Goal: Task Accomplishment & Management: Use online tool/utility

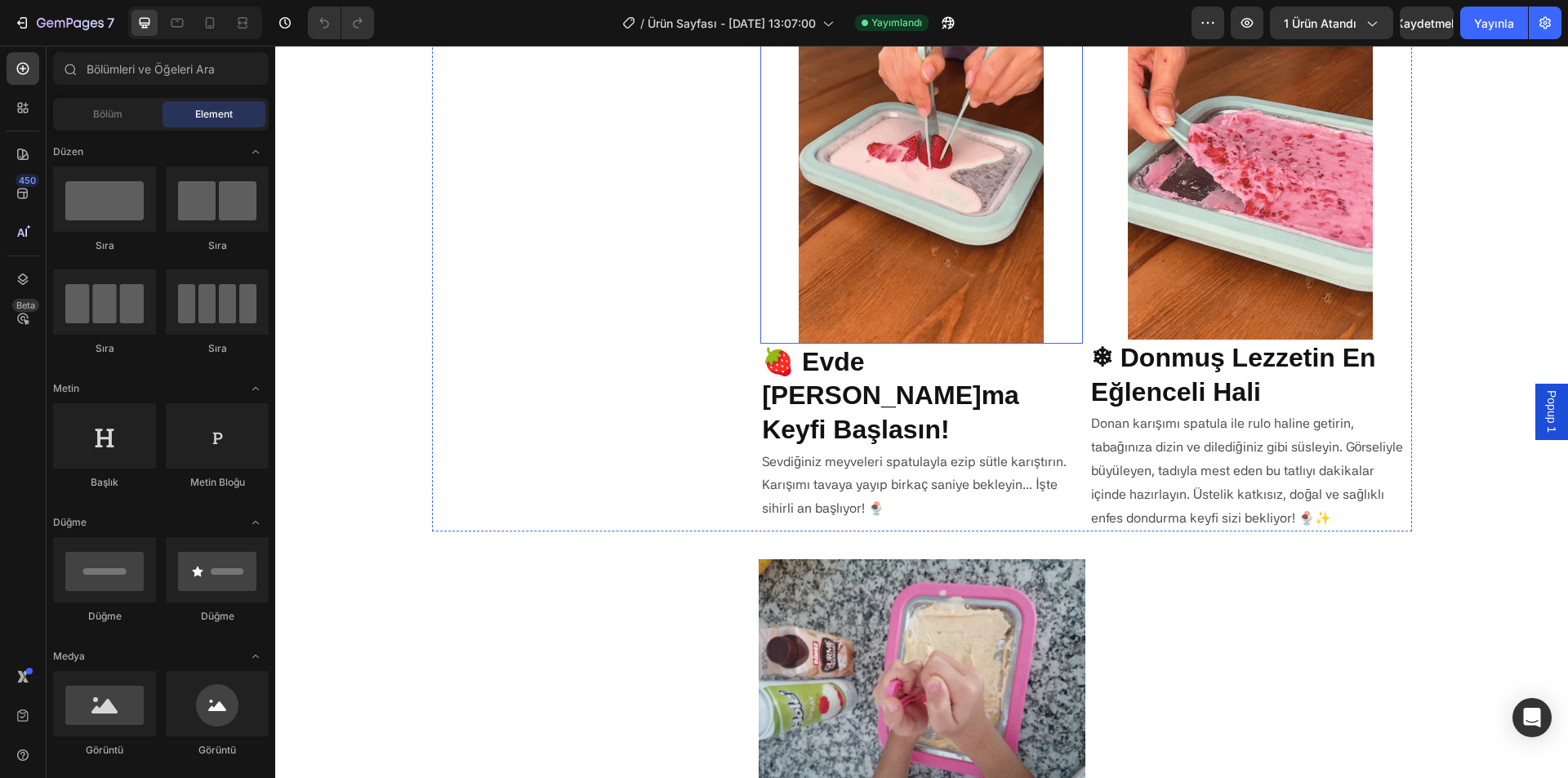
scroll to position [871, 0]
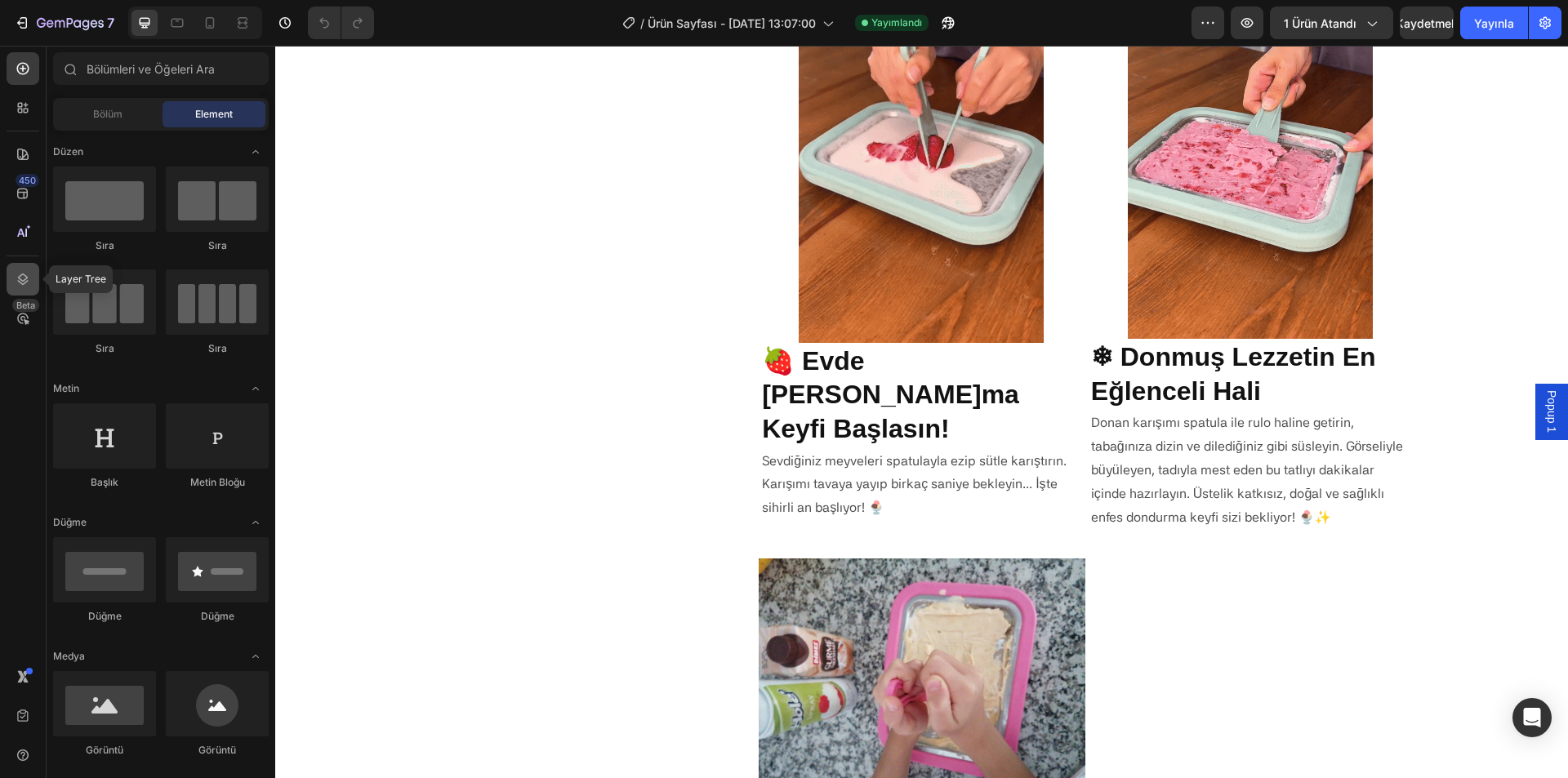
click at [31, 271] on div at bounding box center [22, 278] width 32 height 32
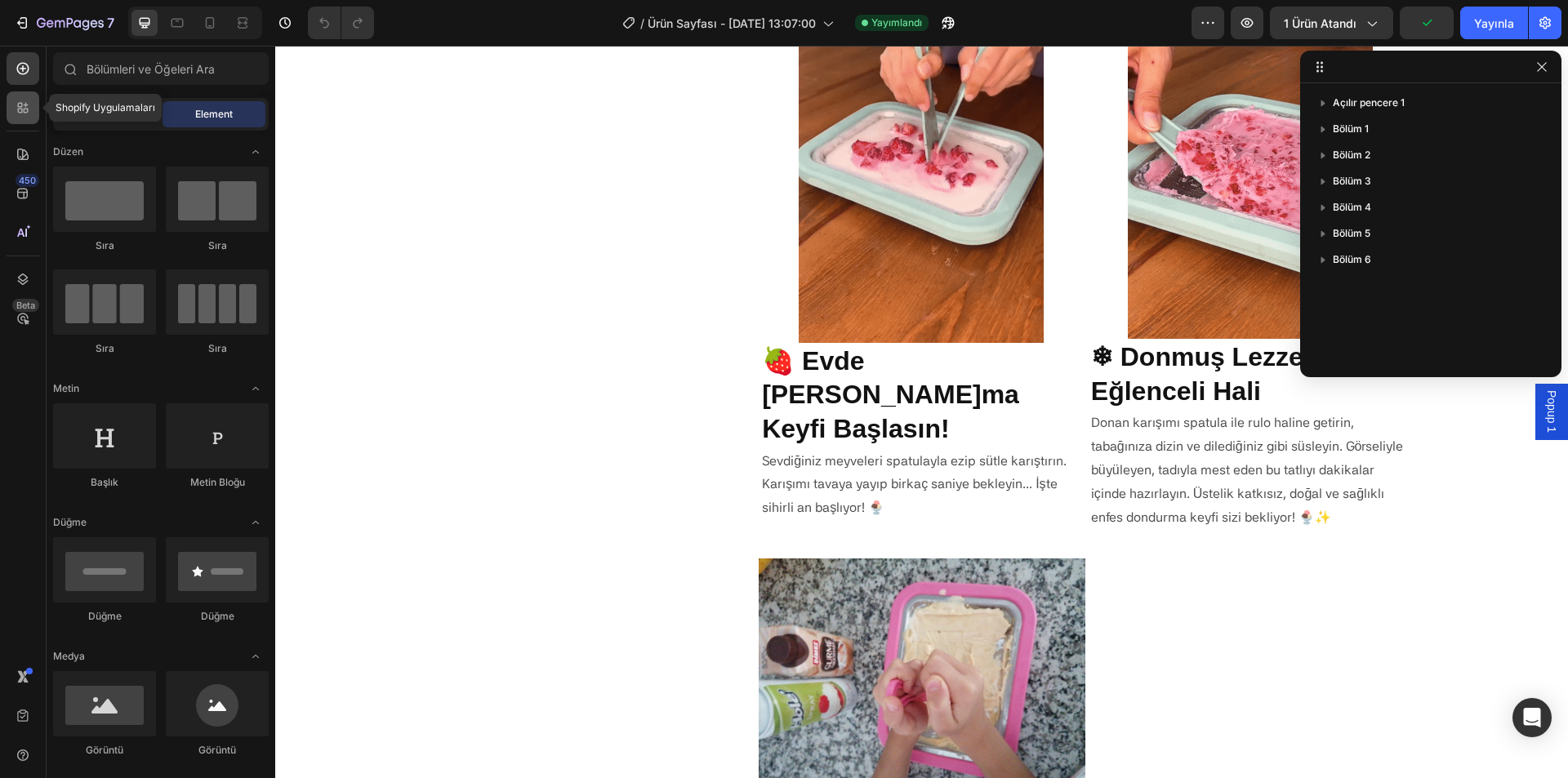
click at [28, 98] on div at bounding box center [22, 107] width 32 height 32
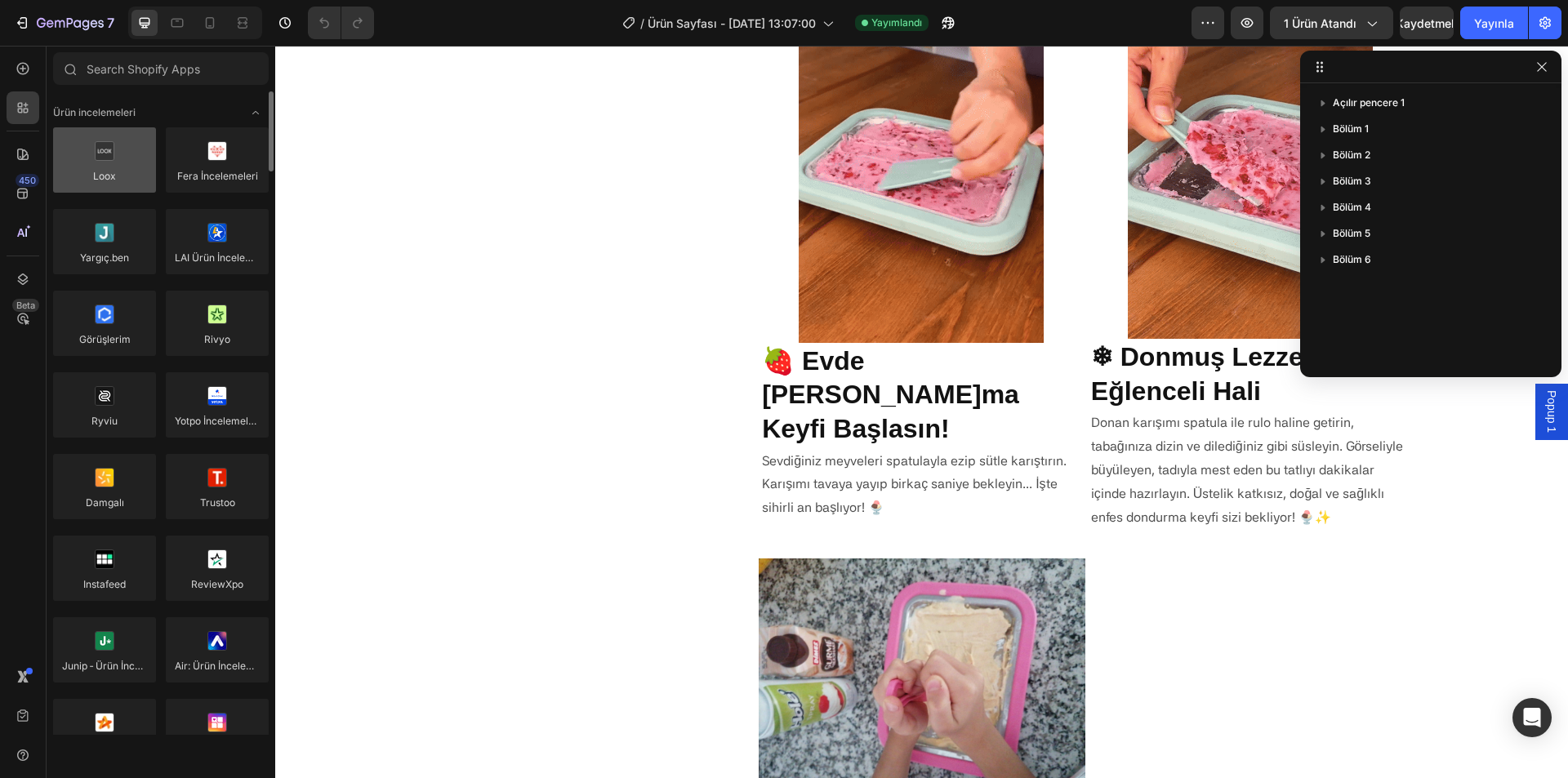
click at [116, 166] on div at bounding box center [105, 160] width 103 height 66
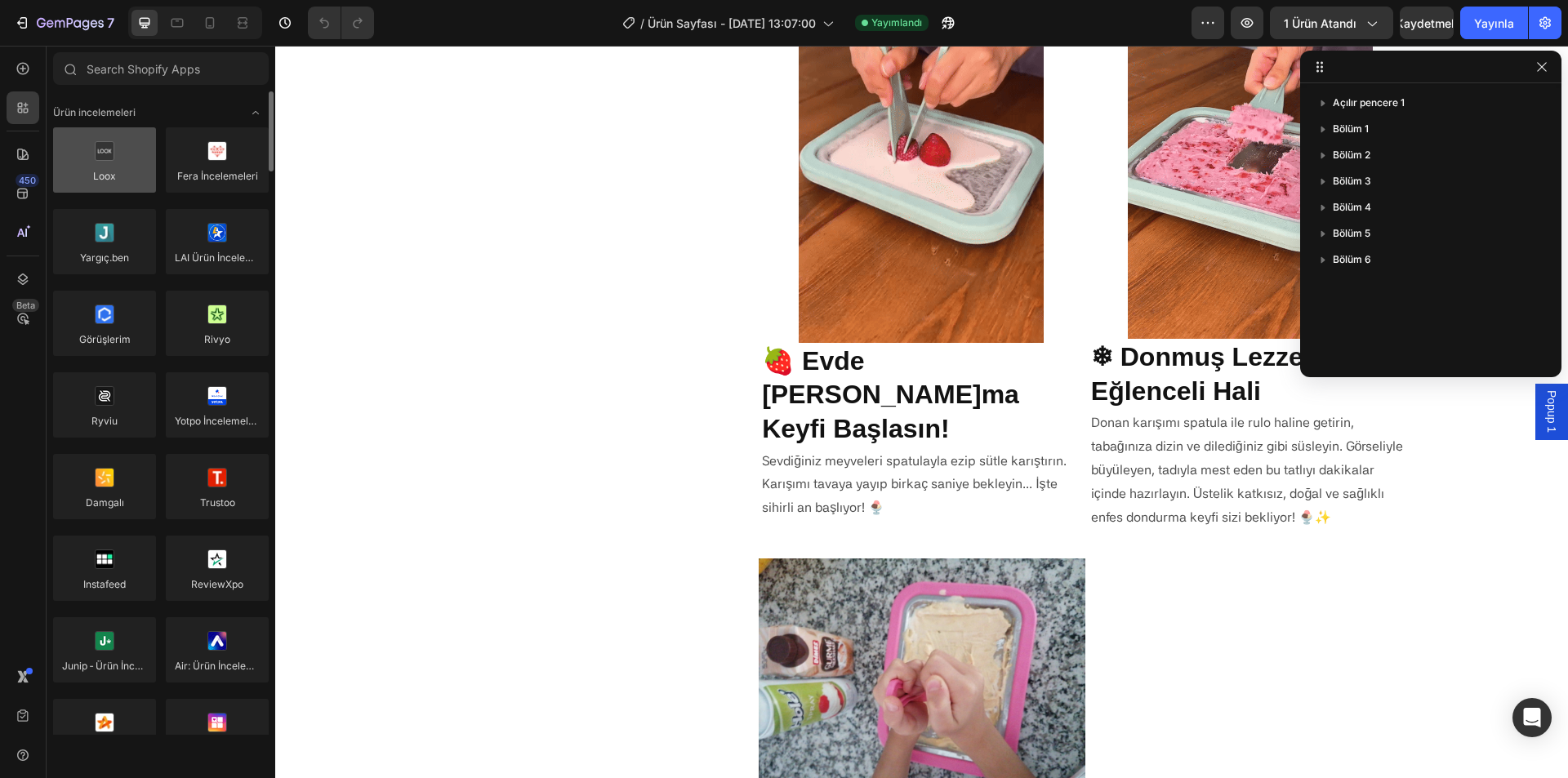
click at [116, 166] on div at bounding box center [105, 160] width 103 height 66
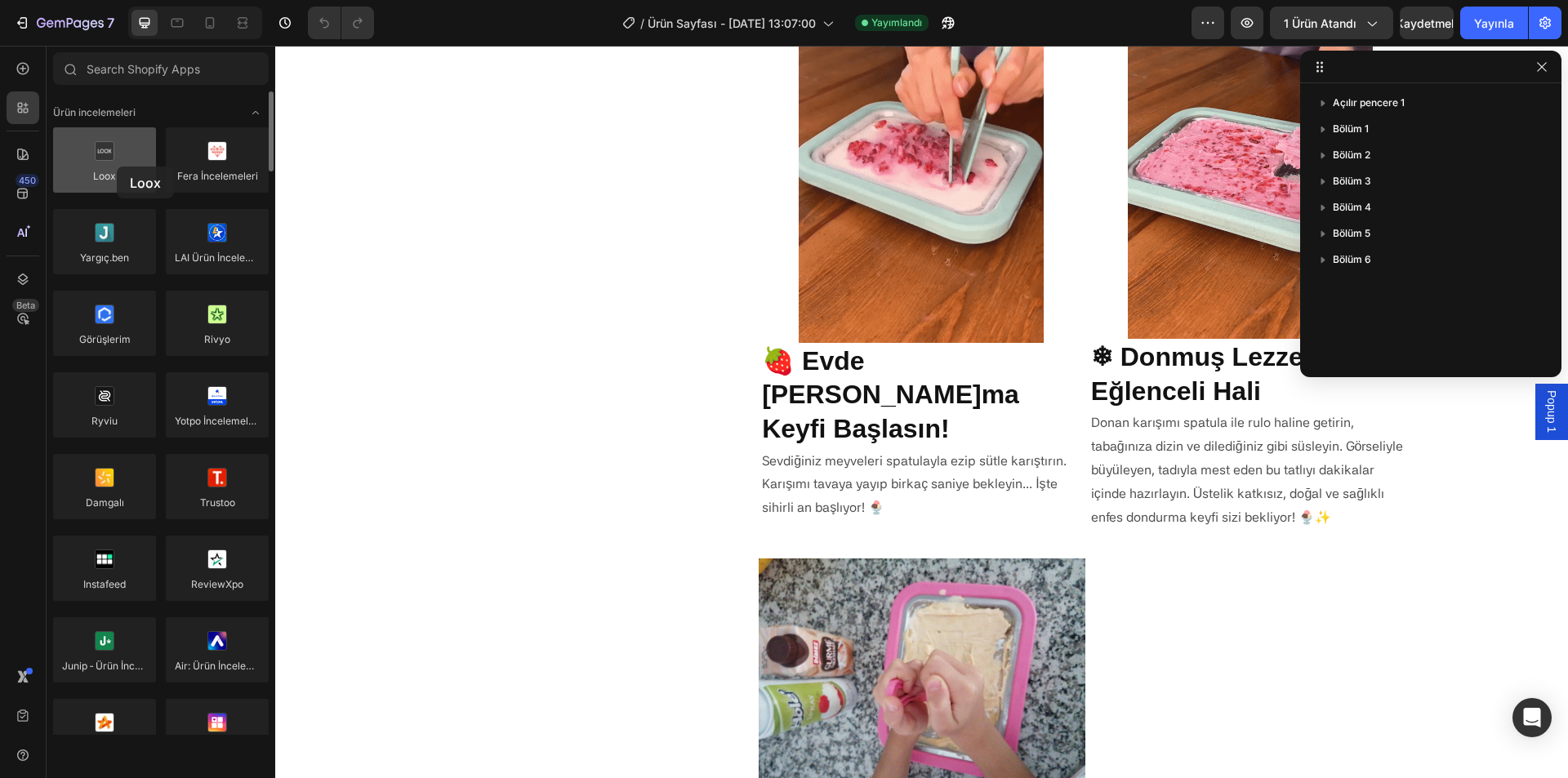
click at [116, 166] on div at bounding box center [105, 160] width 103 height 66
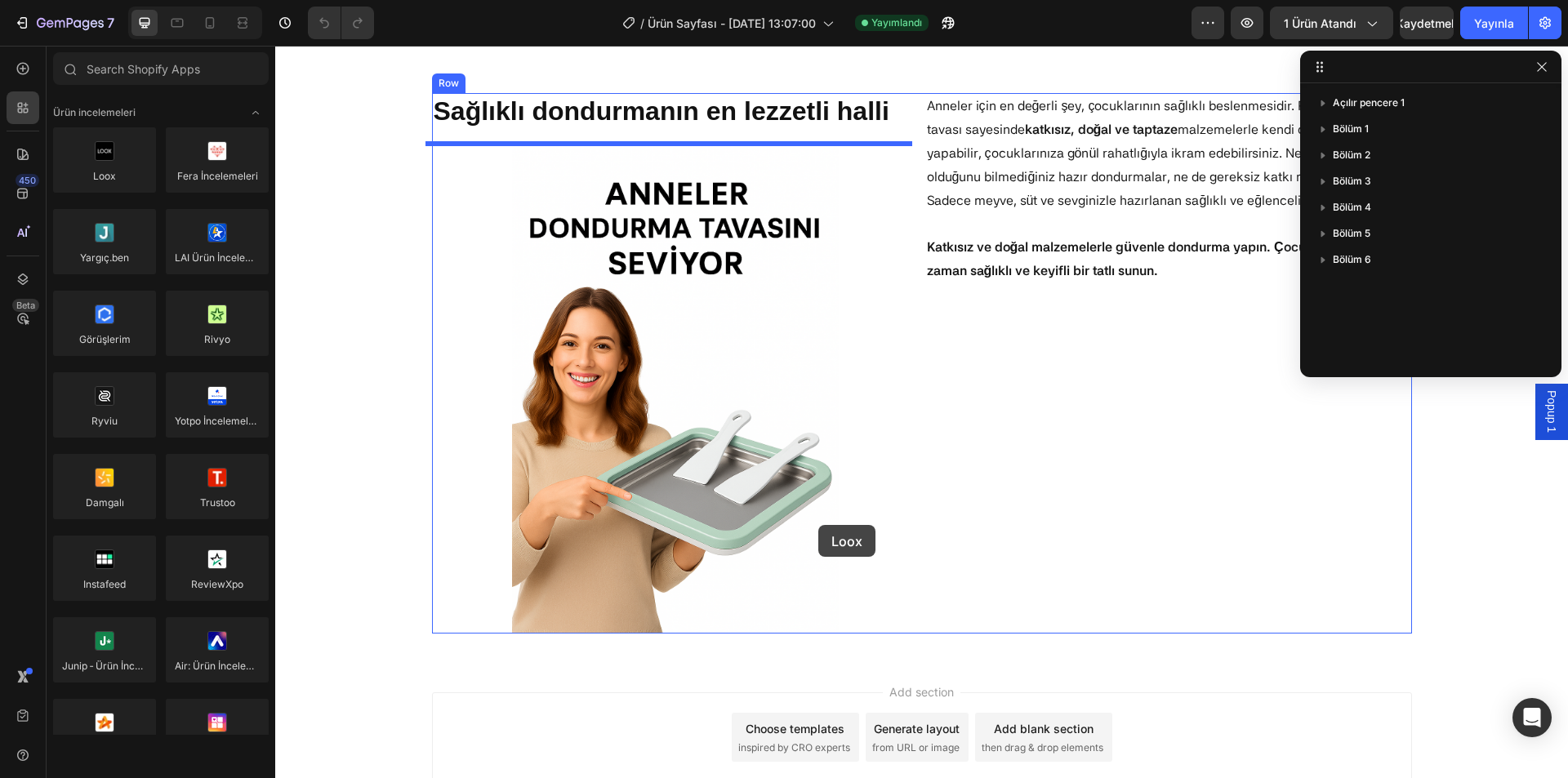
scroll to position [1711, 0]
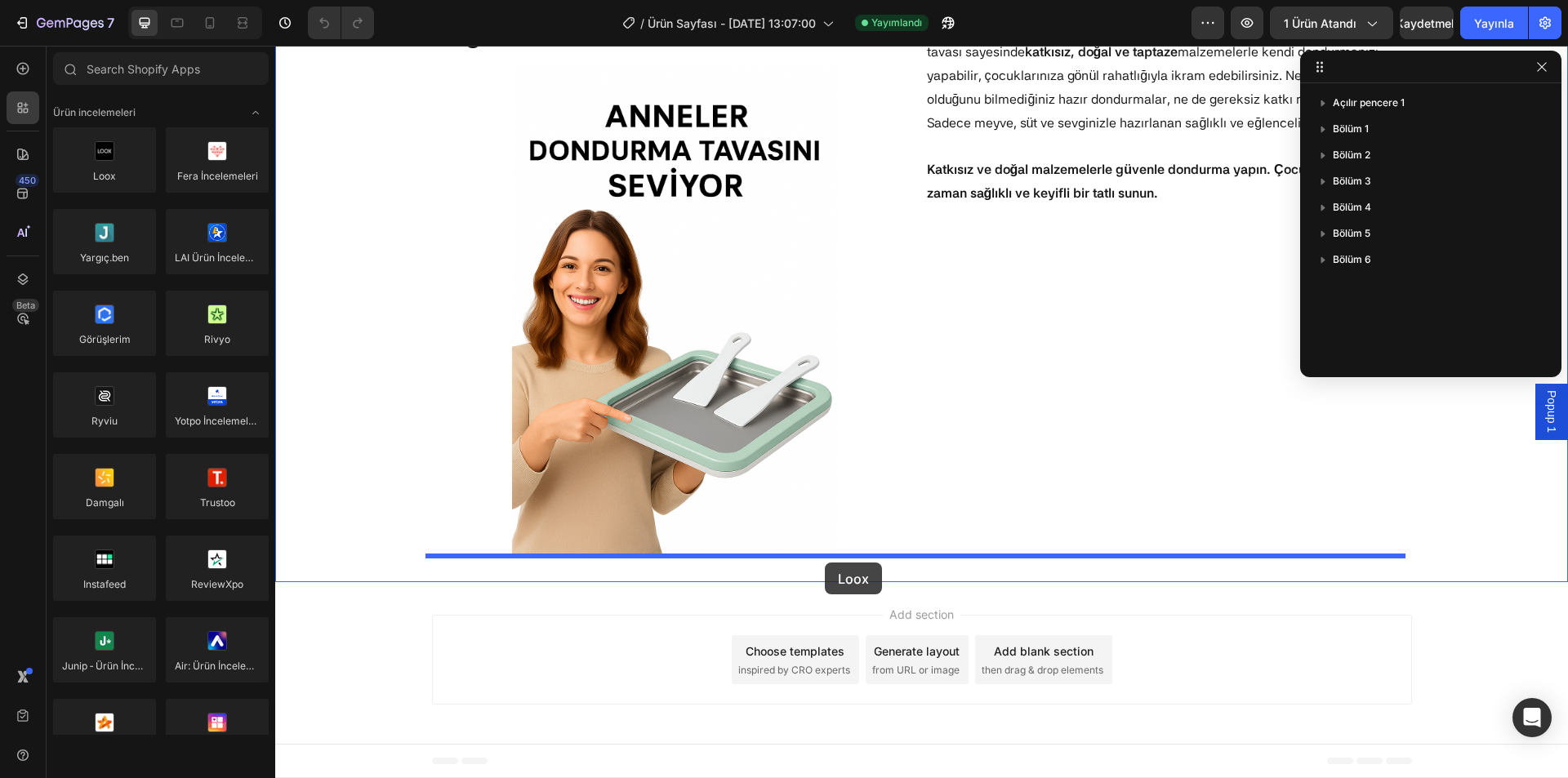
drag, startPoint x: 392, startPoint y: 212, endPoint x: 825, endPoint y: 566, distance: 559.3
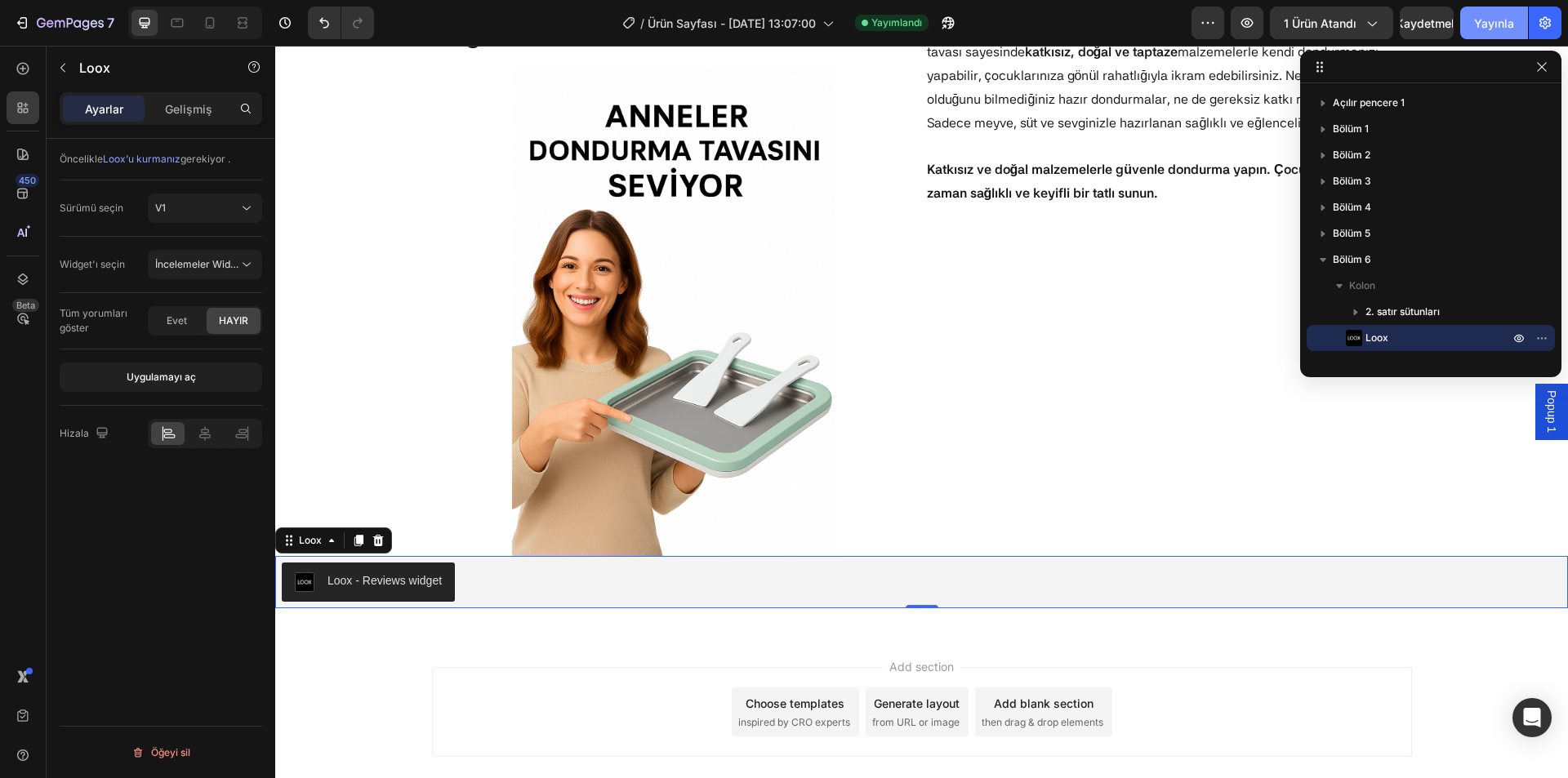
click at [1497, 24] on font "Yayınla" at bounding box center [1494, 23] width 40 height 14
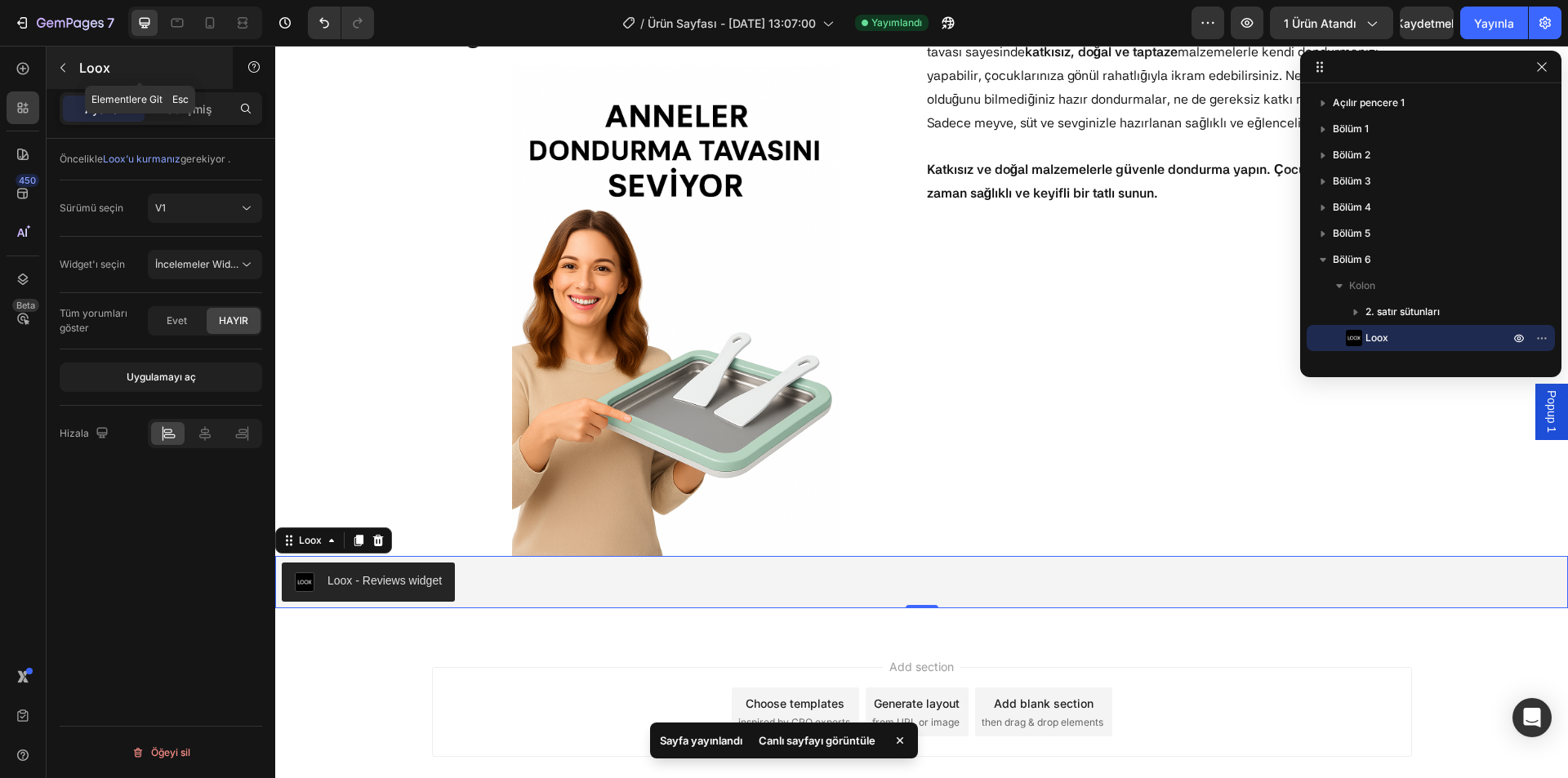
click at [67, 69] on icon "button" at bounding box center [63, 68] width 13 height 13
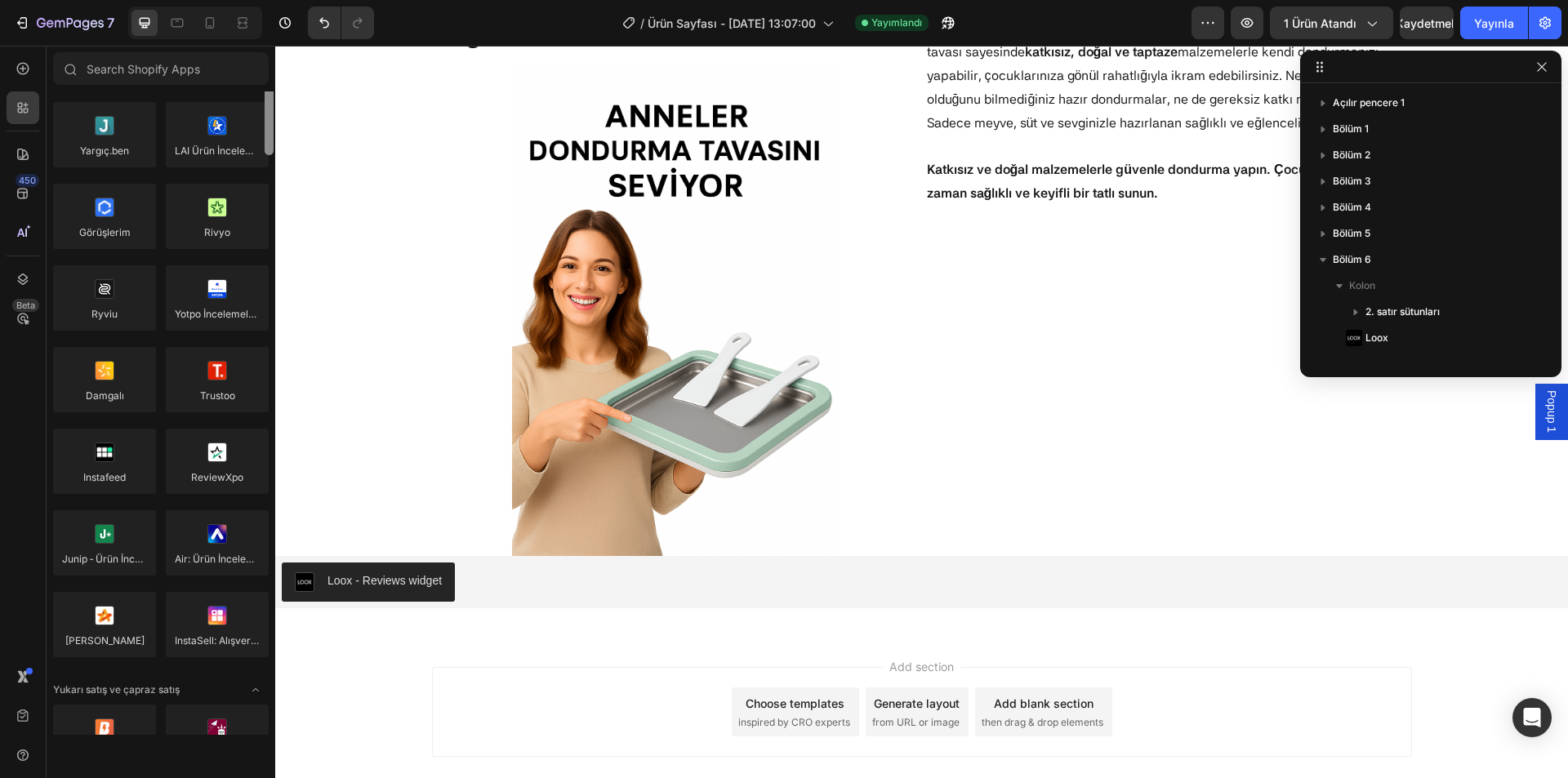
scroll to position [0, 0]
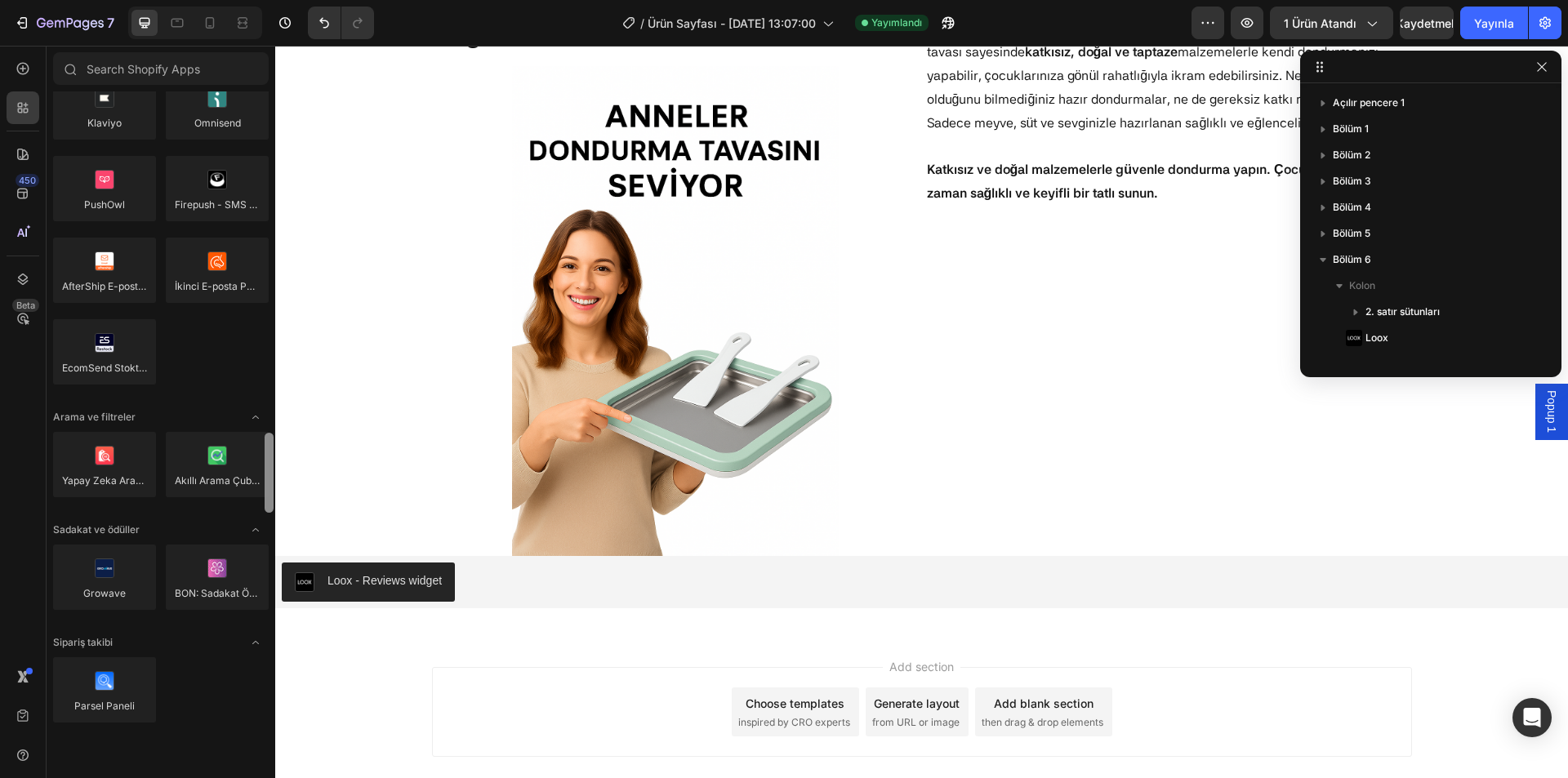
drag, startPoint x: 269, startPoint y: 190, endPoint x: 266, endPoint y: 421, distance: 231.0
click at [271, 504] on div at bounding box center [269, 473] width 9 height 80
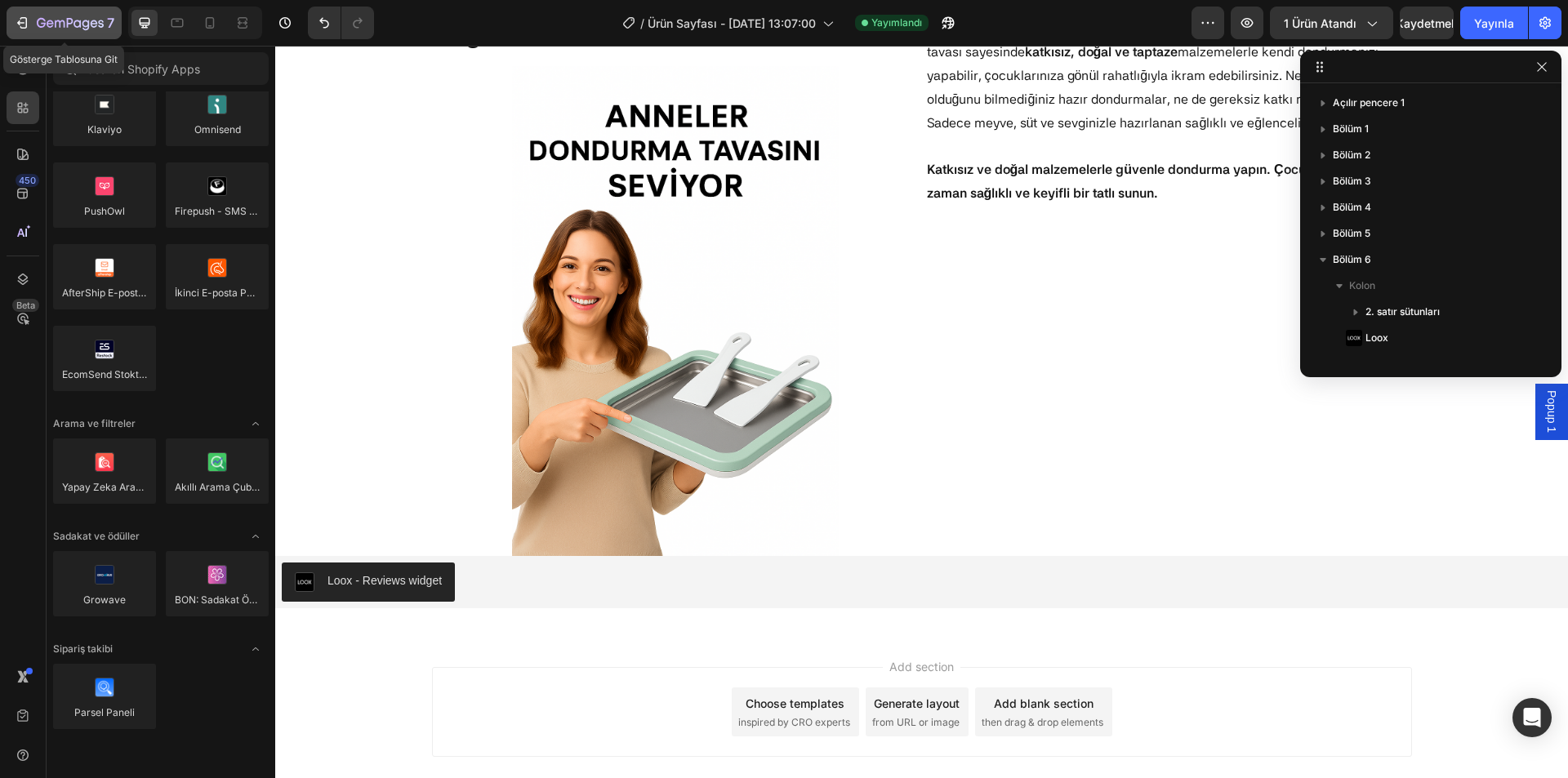
click at [40, 34] on button "7" at bounding box center [64, 22] width 116 height 32
